Goal: Transaction & Acquisition: Purchase product/service

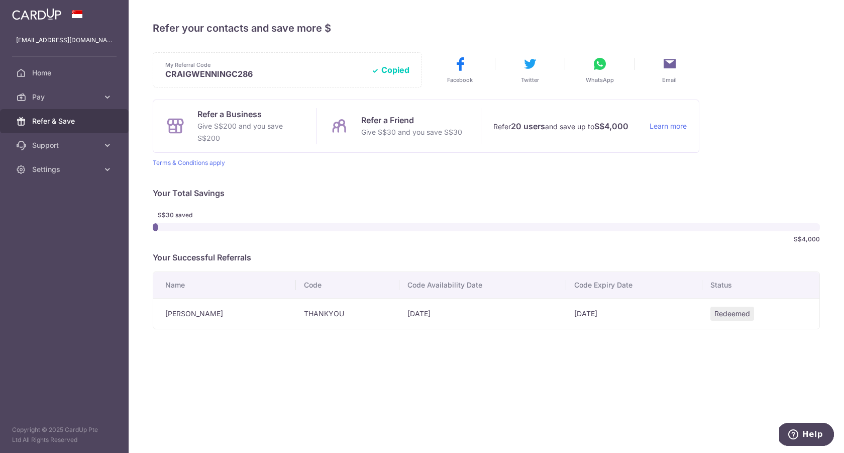
click at [45, 122] on span "Refer & Save" at bounding box center [65, 121] width 66 height 10
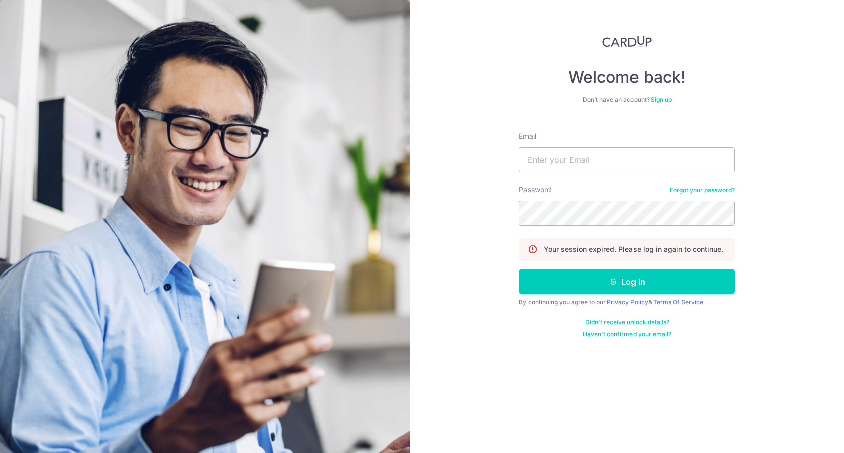
click at [46, 103] on div at bounding box center [205, 226] width 410 height 453
click at [586, 175] on form "Email Password Forgot your password? Your session expired. Please log in again …" at bounding box center [627, 231] width 216 height 215
click at [586, 172] on form "Email Password Forgot your password? Your session expired. Please log in again …" at bounding box center [627, 231] width 216 height 215
click at [578, 154] on input "Email" at bounding box center [627, 159] width 216 height 25
type input "craigchan.wn@gmail.com"
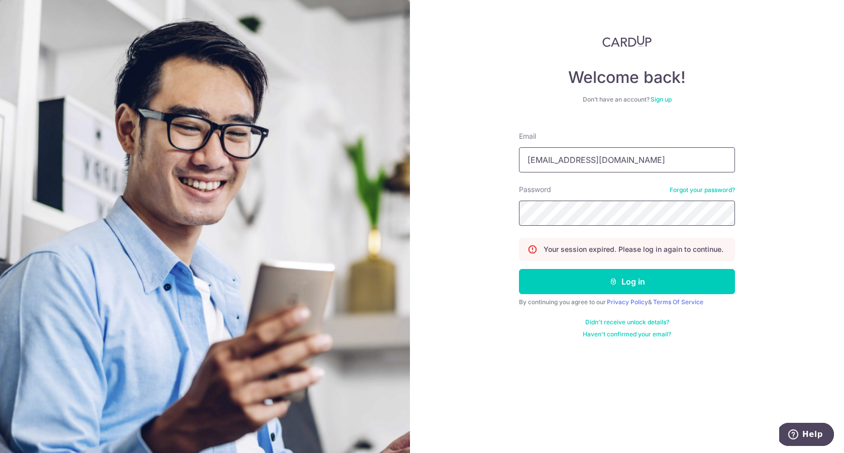
click at [519, 269] on button "Log in" at bounding box center [627, 281] width 216 height 25
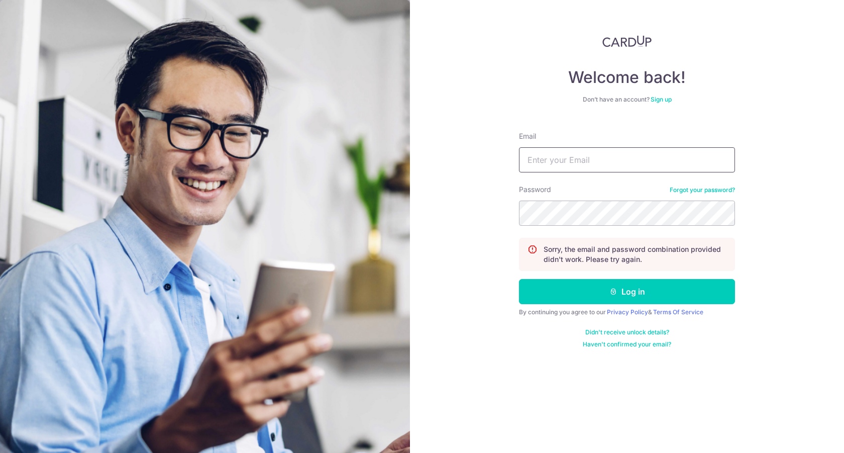
click at [557, 159] on input "Email" at bounding box center [627, 159] width 216 height 25
type input "craigchan.wn@gmail.com"
click at [519, 279] on button "Log in" at bounding box center [627, 291] width 216 height 25
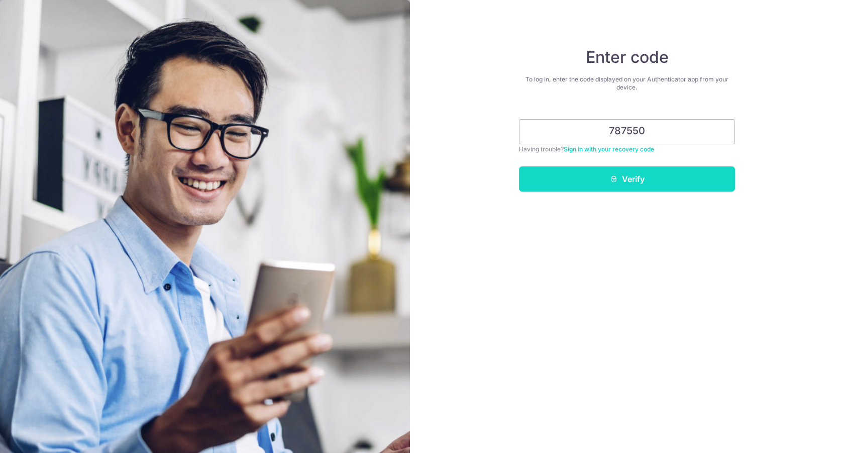
type input "787550"
click at [619, 187] on button "Verify" at bounding box center [627, 178] width 216 height 25
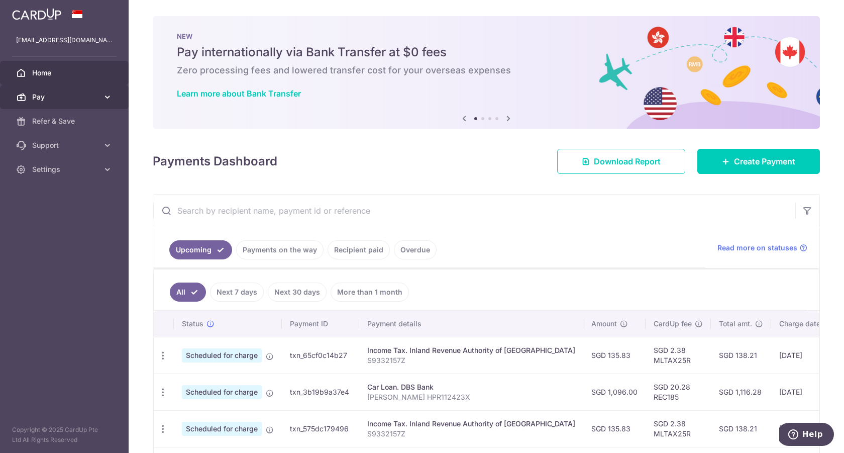
click at [50, 96] on span "Pay" at bounding box center [65, 97] width 66 height 10
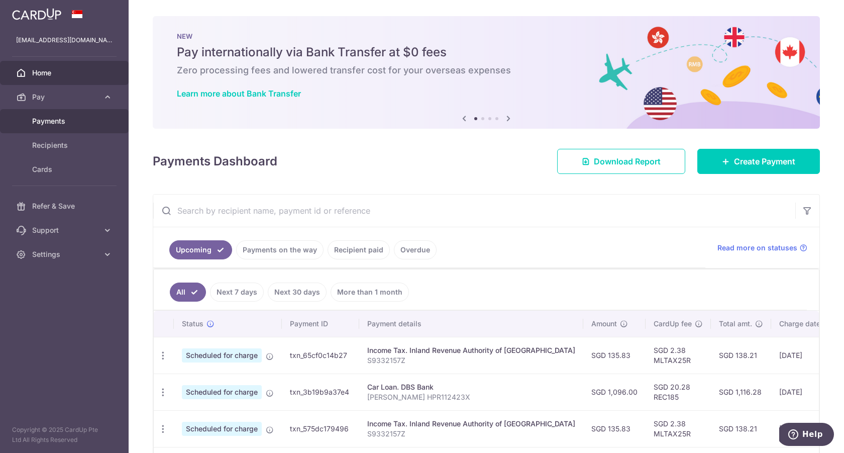
click at [65, 119] on span "Payments" at bounding box center [65, 121] width 66 height 10
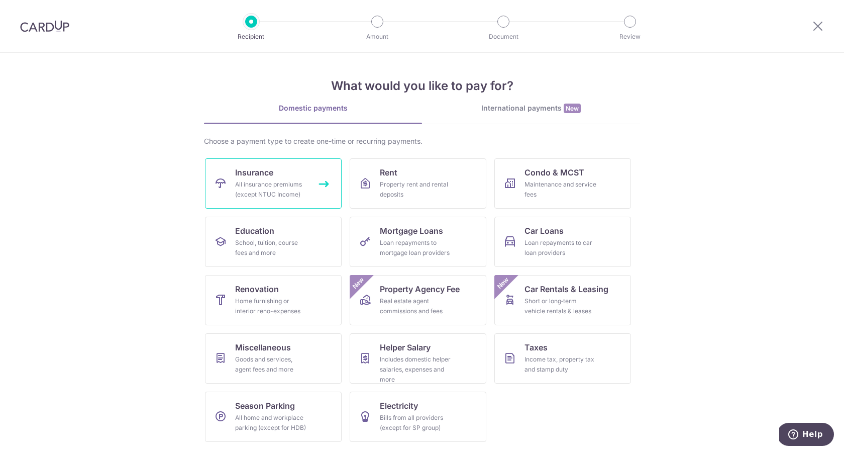
click at [311, 199] on link "Insurance All insurance premiums (except NTUC Income)" at bounding box center [273, 183] width 137 height 50
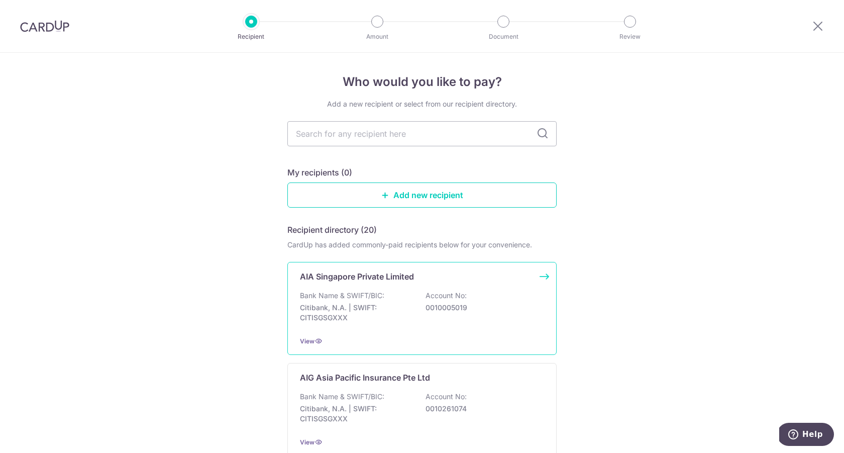
click at [407, 301] on div "Bank Name & SWIFT/BIC: Citibank, N.A. | SWIFT: CITISGSGXXX Account No: 00100050…" at bounding box center [422, 308] width 244 height 37
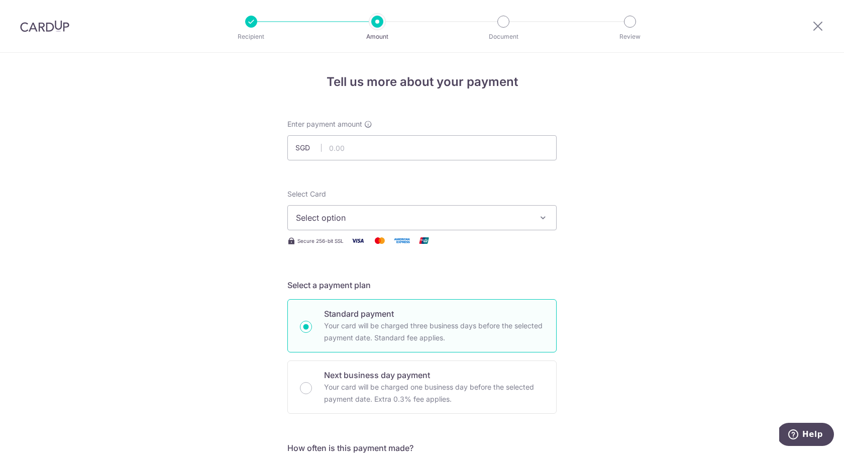
click at [413, 219] on span "Select option" at bounding box center [413, 218] width 234 height 12
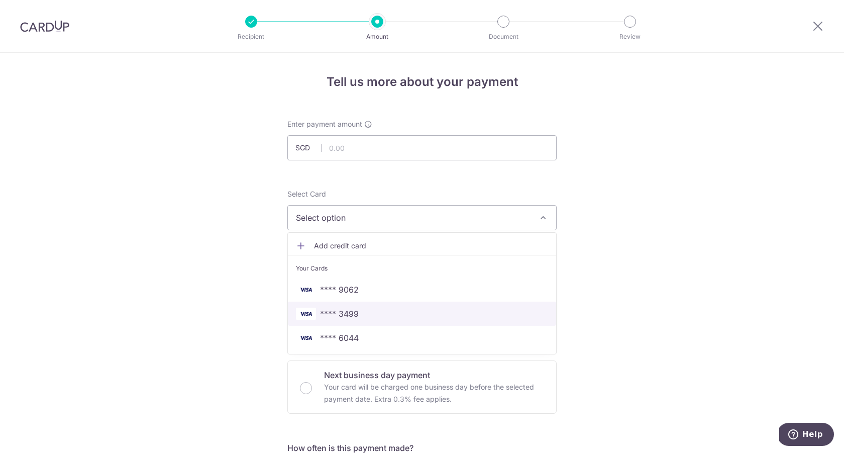
click at [414, 318] on span "**** 3499" at bounding box center [422, 314] width 252 height 12
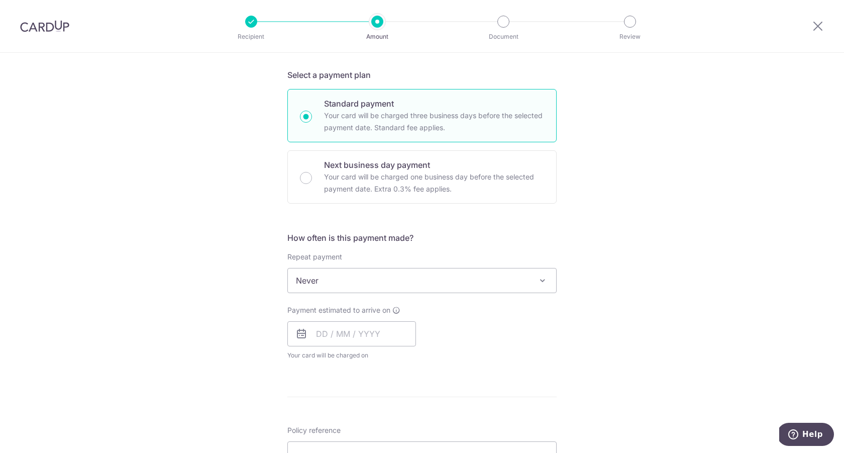
scroll to position [232, 0]
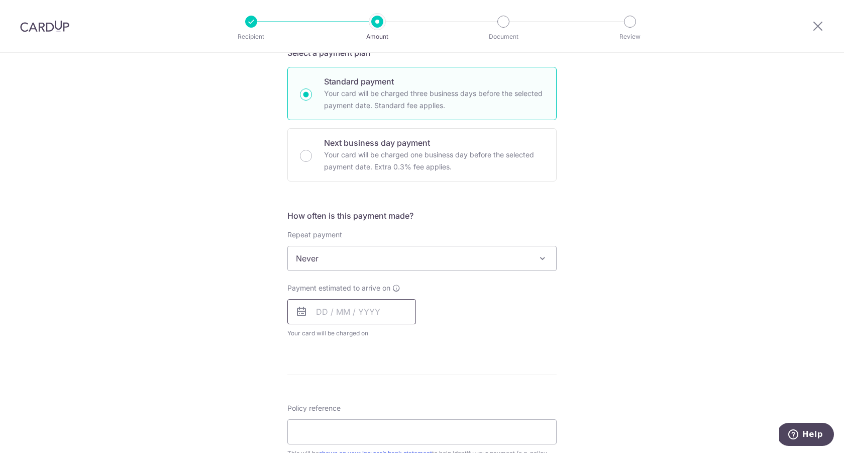
click at [388, 310] on input "text" at bounding box center [351, 311] width 129 height 25
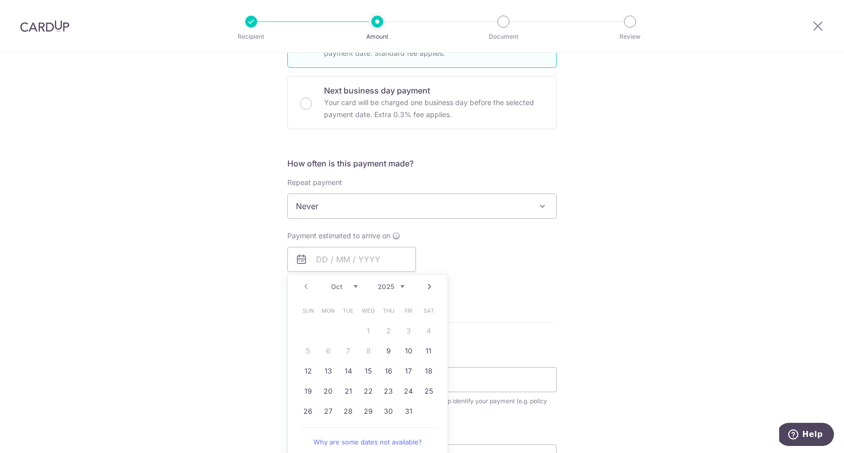
click at [543, 322] on hr at bounding box center [421, 322] width 269 height 1
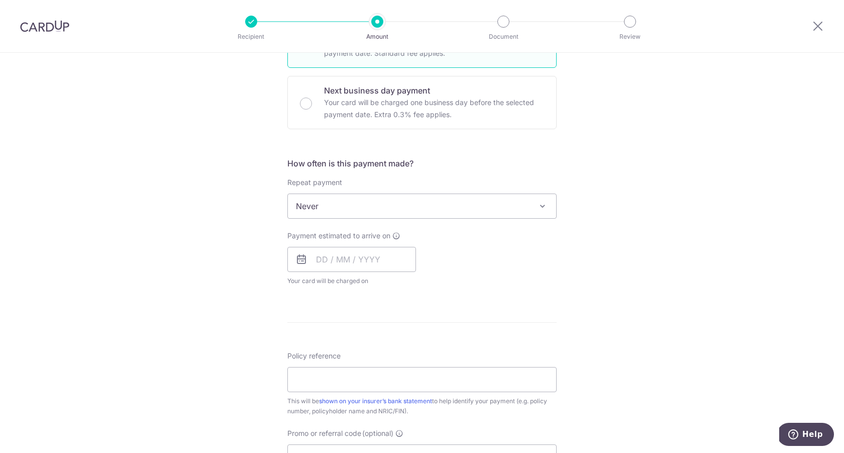
scroll to position [0, 0]
